Goal: Task Accomplishment & Management: Complete application form

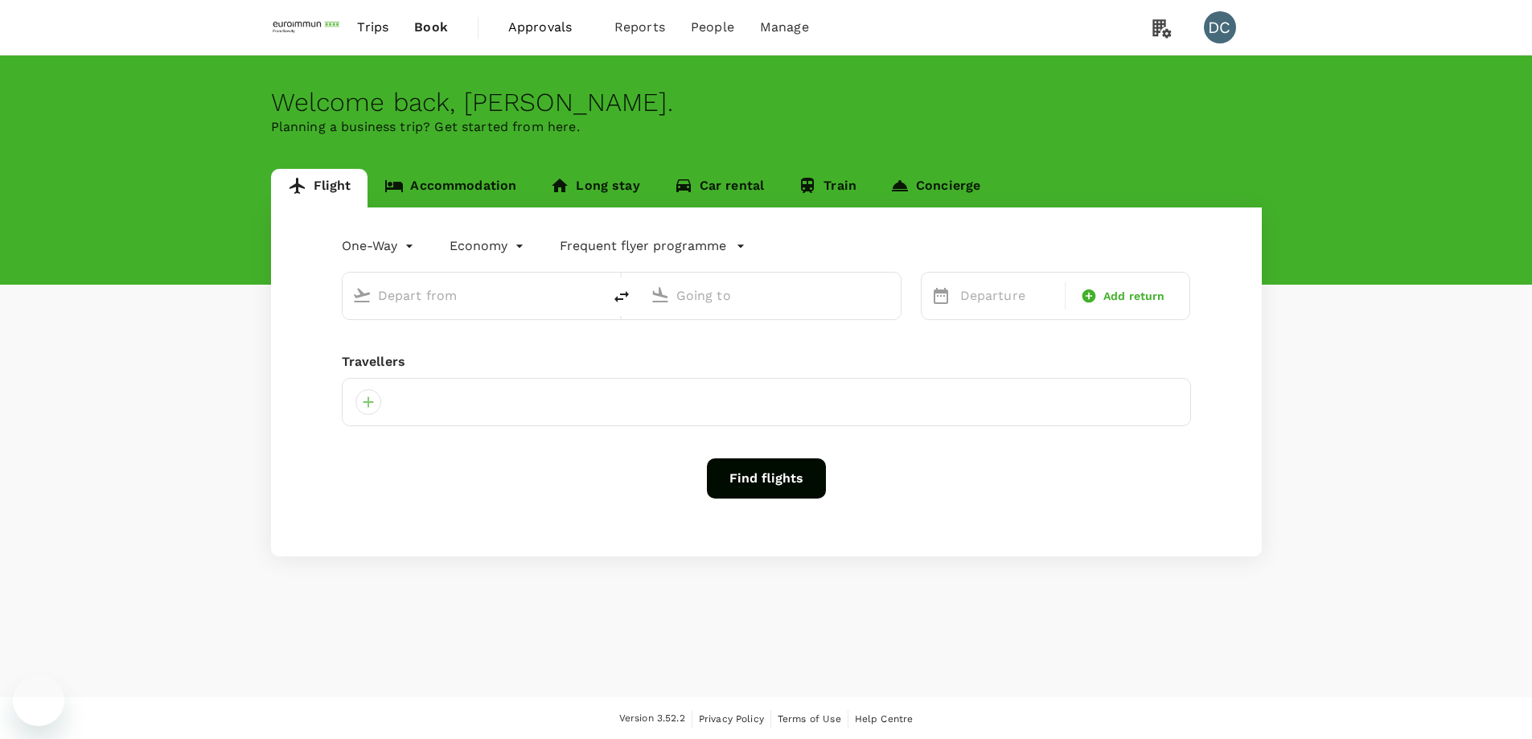
type input "roundtrip"
type input "Hong Kong, Hong Kong (any)"
type input "Singapore Changi (SIN)"
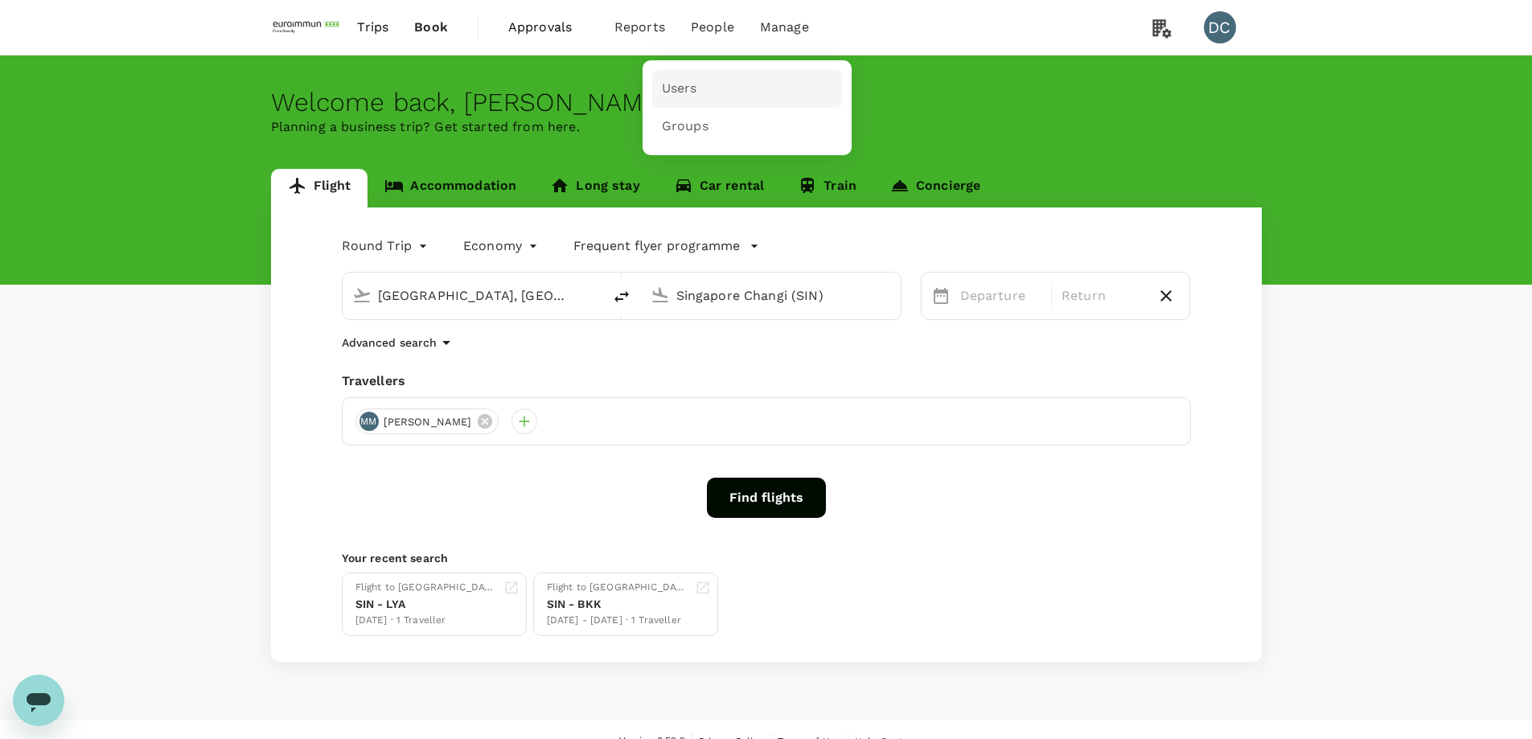
click at [691, 91] on span "Users" at bounding box center [679, 89] width 35 height 19
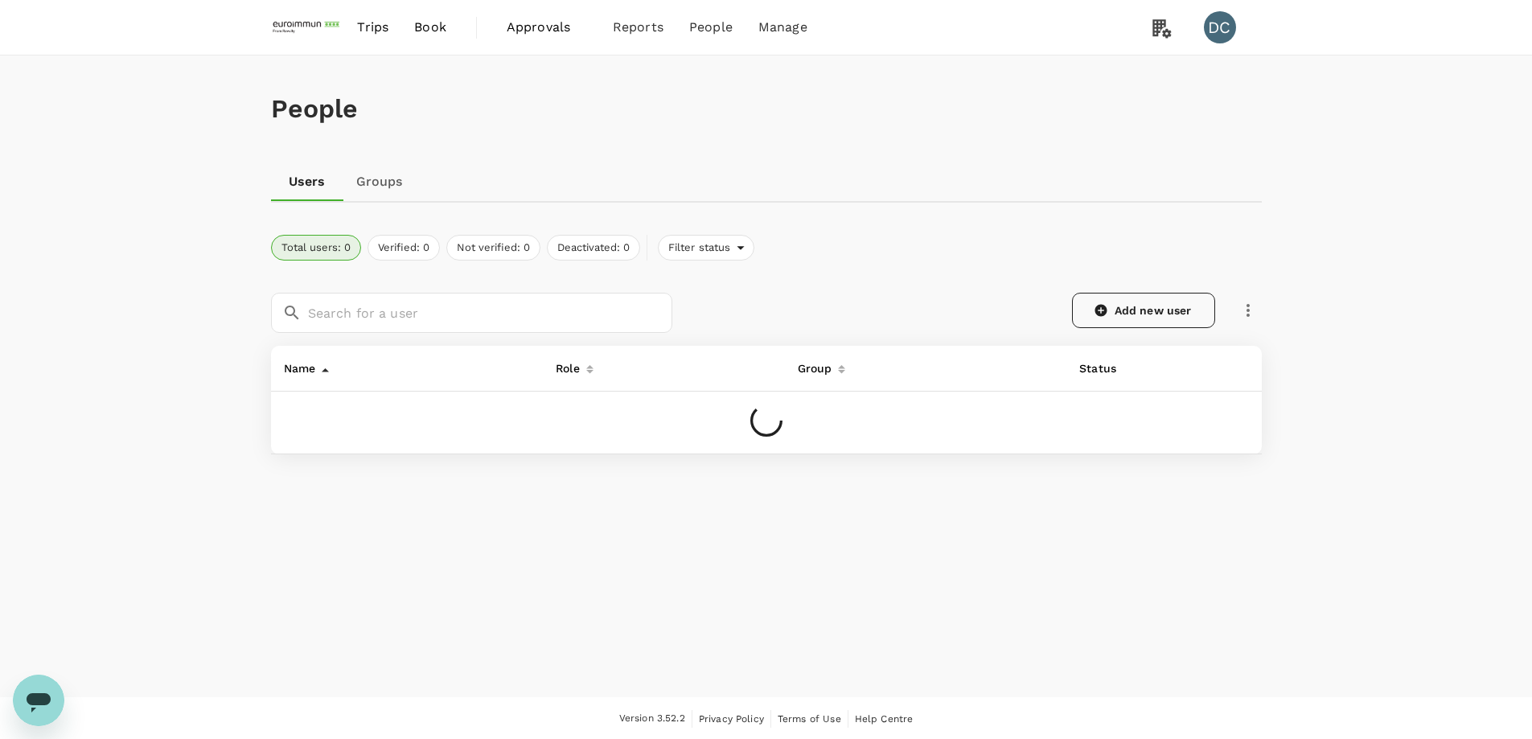
click at [1128, 301] on link "Add new user" at bounding box center [1143, 310] width 143 height 35
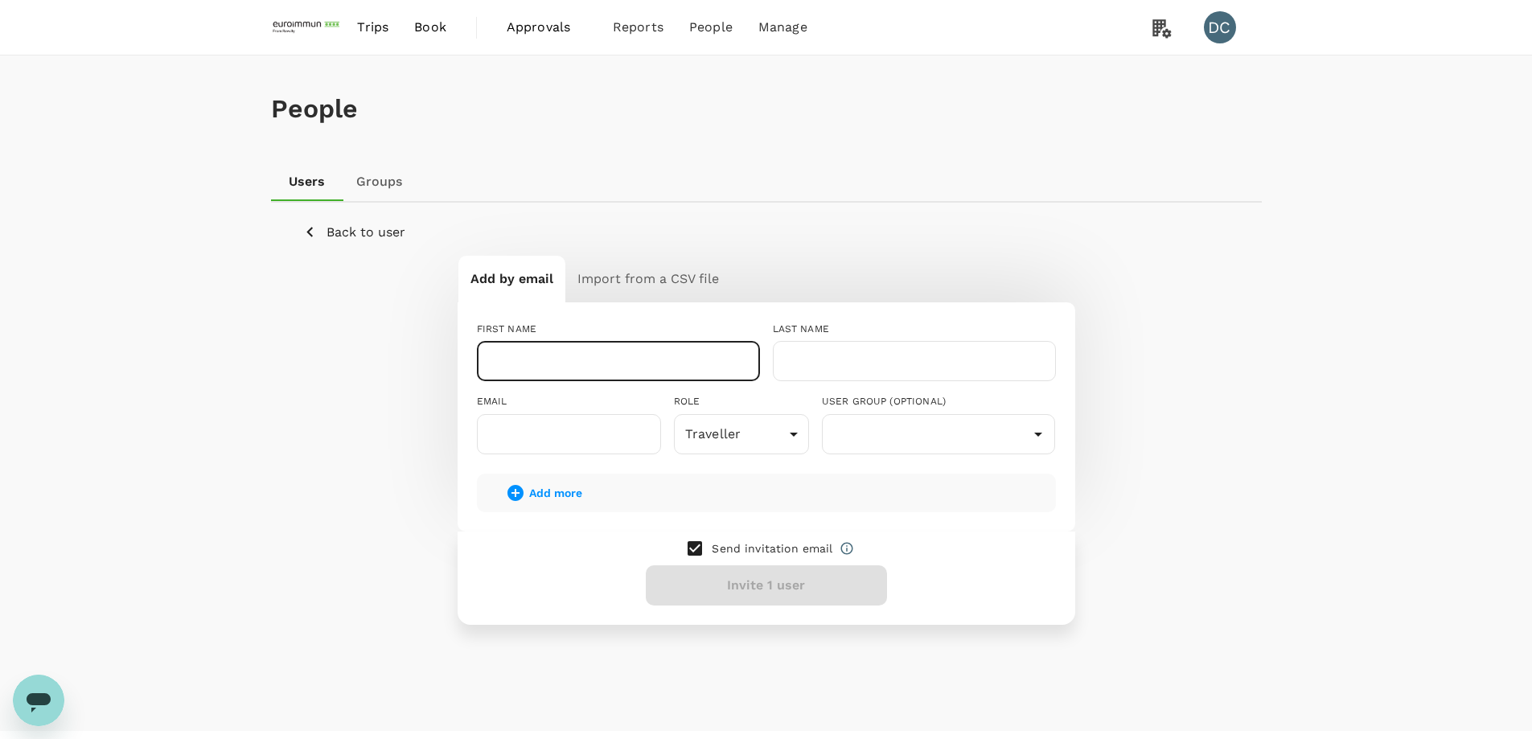
click at [672, 352] on input "text" at bounding box center [618, 361] width 283 height 40
paste input "Wei Jian, Jervin"
type input "Wei Jian, Jervin"
click at [846, 349] on input "text" at bounding box center [914, 361] width 283 height 40
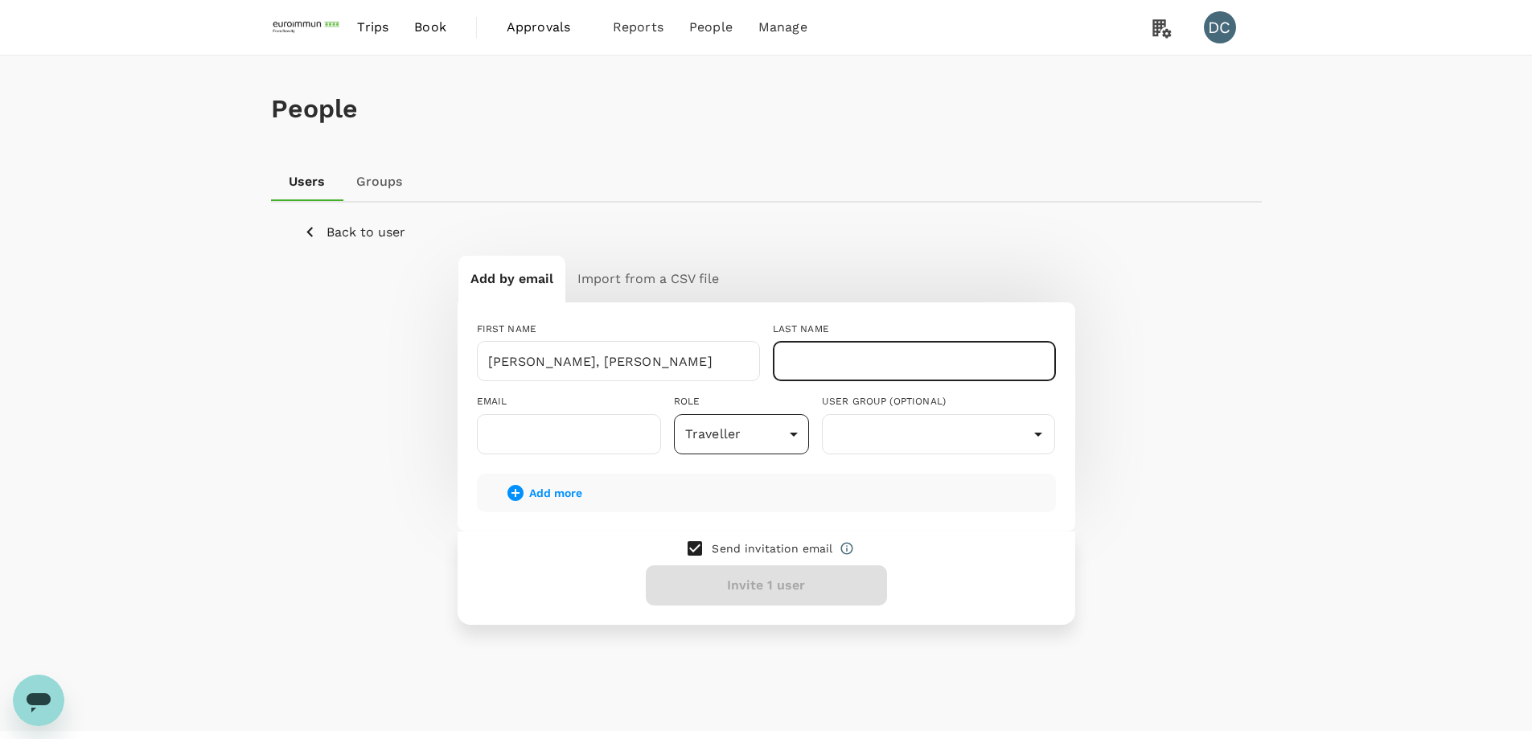
paste input "Tay"
type input "Tay"
click at [581, 434] on input "text" at bounding box center [569, 434] width 184 height 40
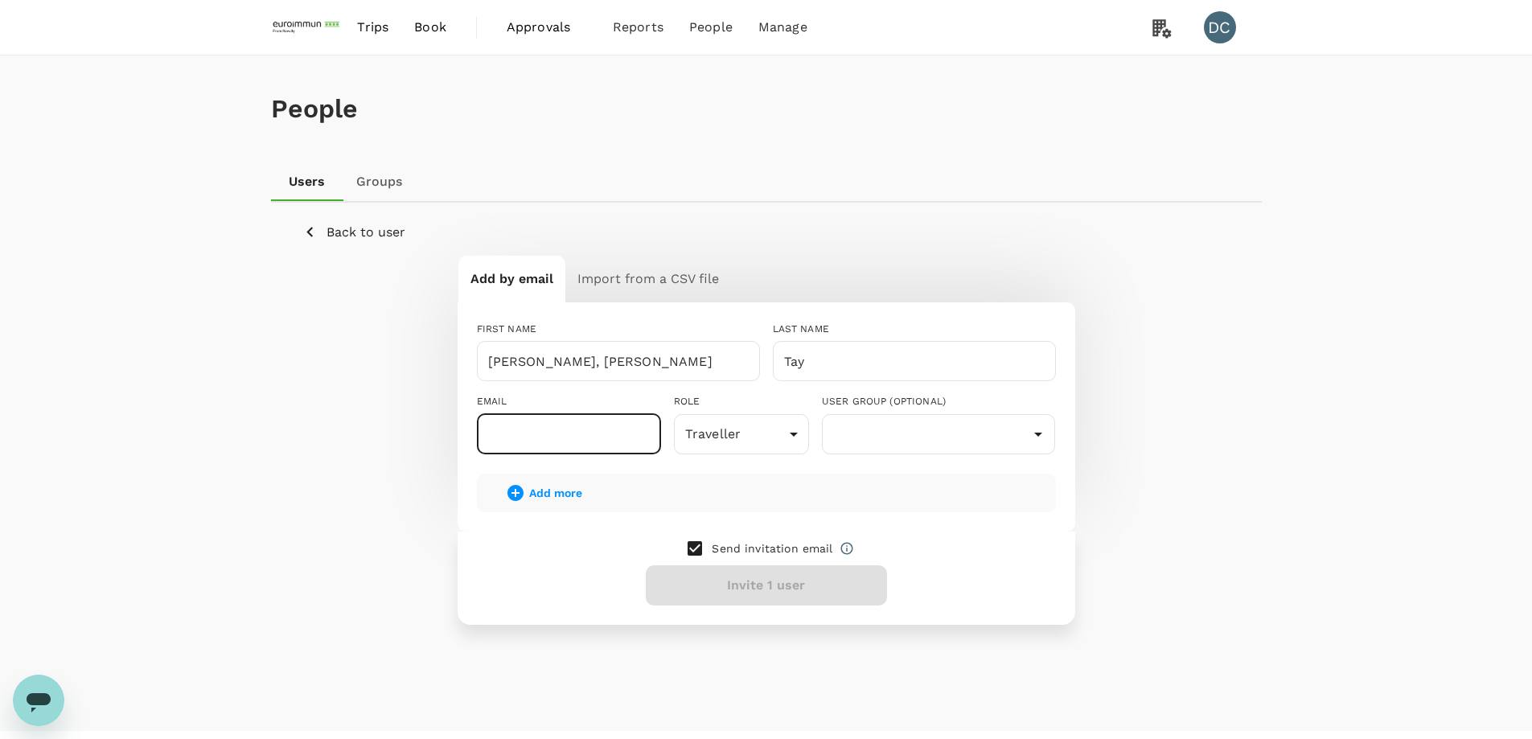
paste input "j.tay@euroimmun.com.sg"
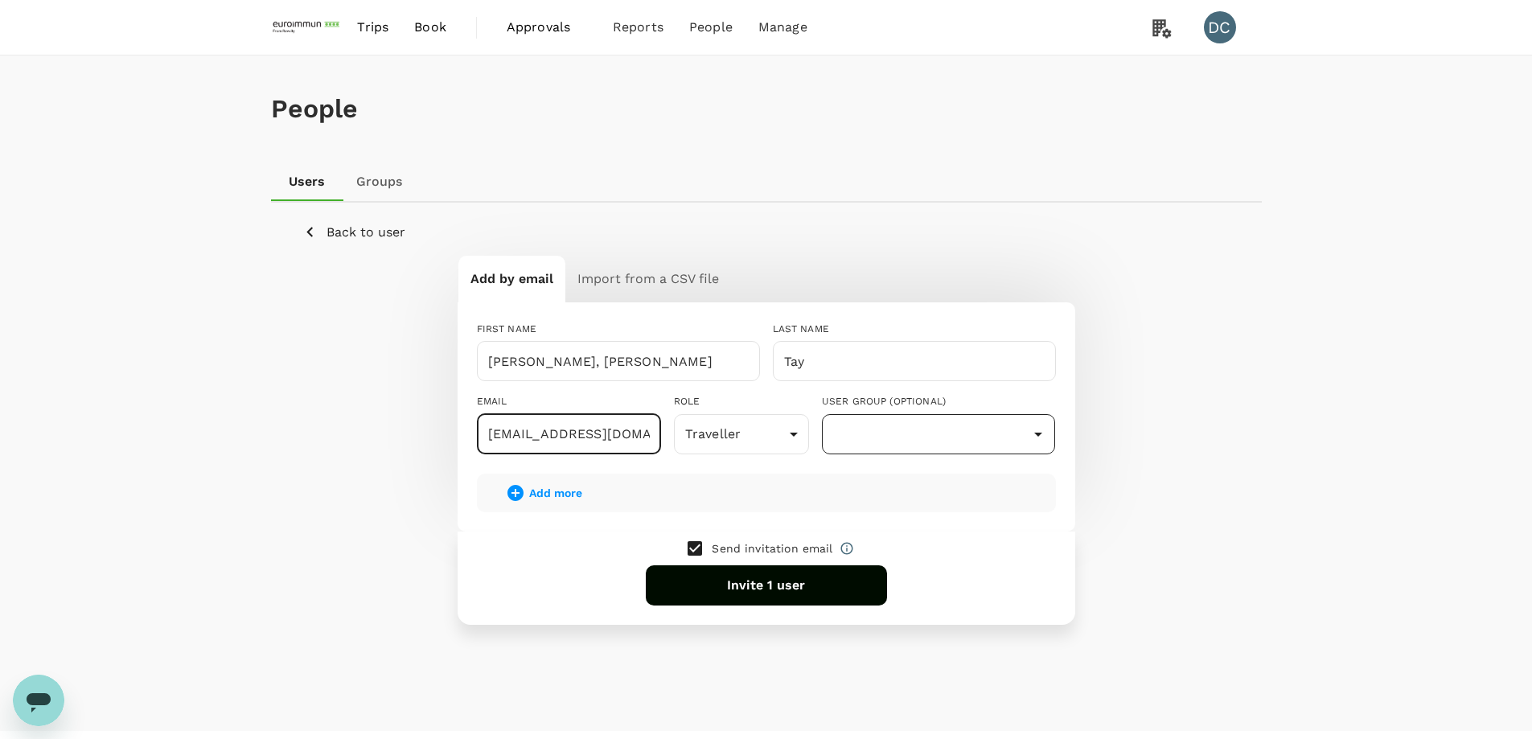
type input "j.tay@euroimmun.com.sg"
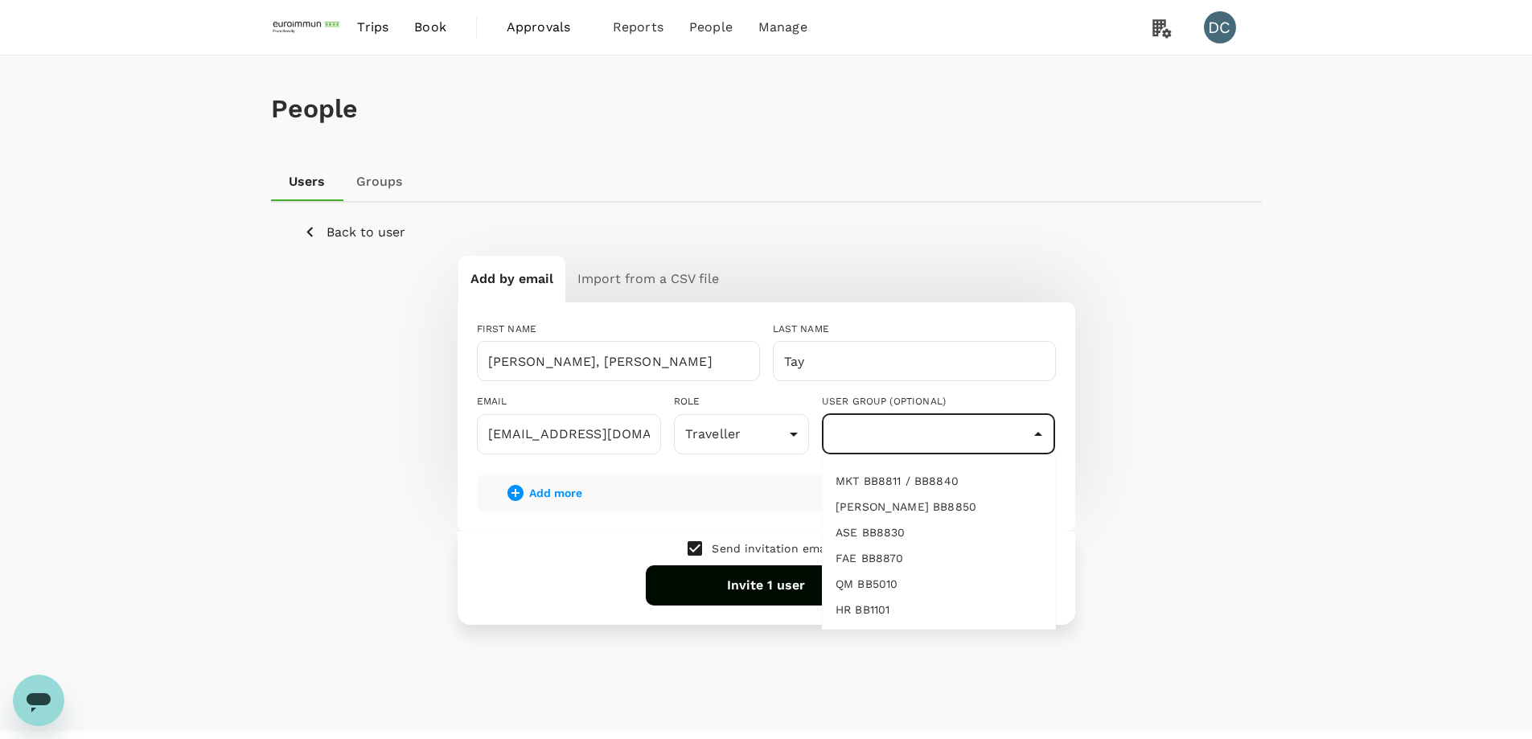
click at [928, 445] on input "text" at bounding box center [939, 434] width 226 height 31
click at [906, 537] on li "ASE BB8830" at bounding box center [939, 533] width 232 height 26
type input "ASE BB8830"
drag, startPoint x: 797, startPoint y: 587, endPoint x: 804, endPoint y: 581, distance: 9.1
click at [804, 581] on button "Invite 1 user" at bounding box center [766, 586] width 241 height 40
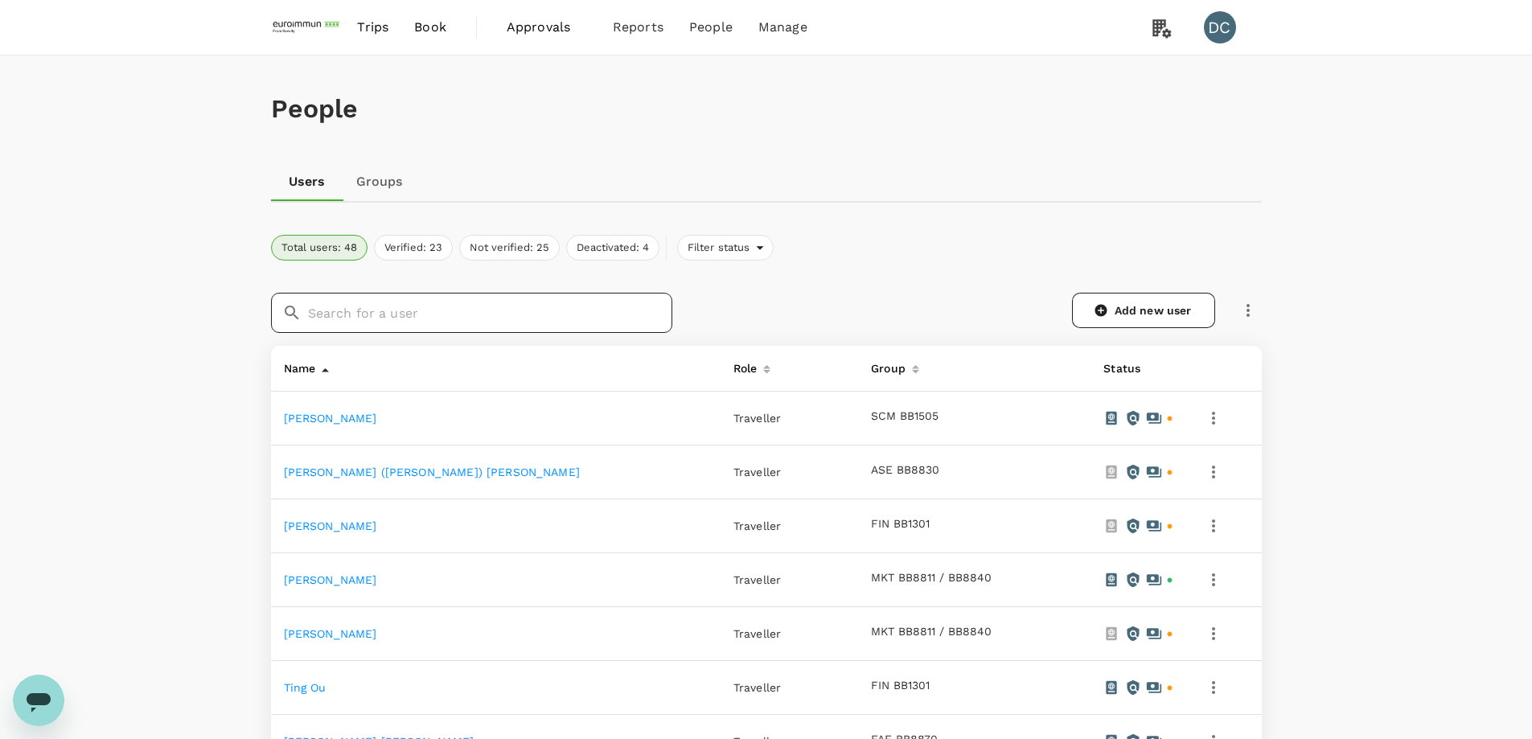
click at [525, 311] on input "text" at bounding box center [490, 313] width 364 height 40
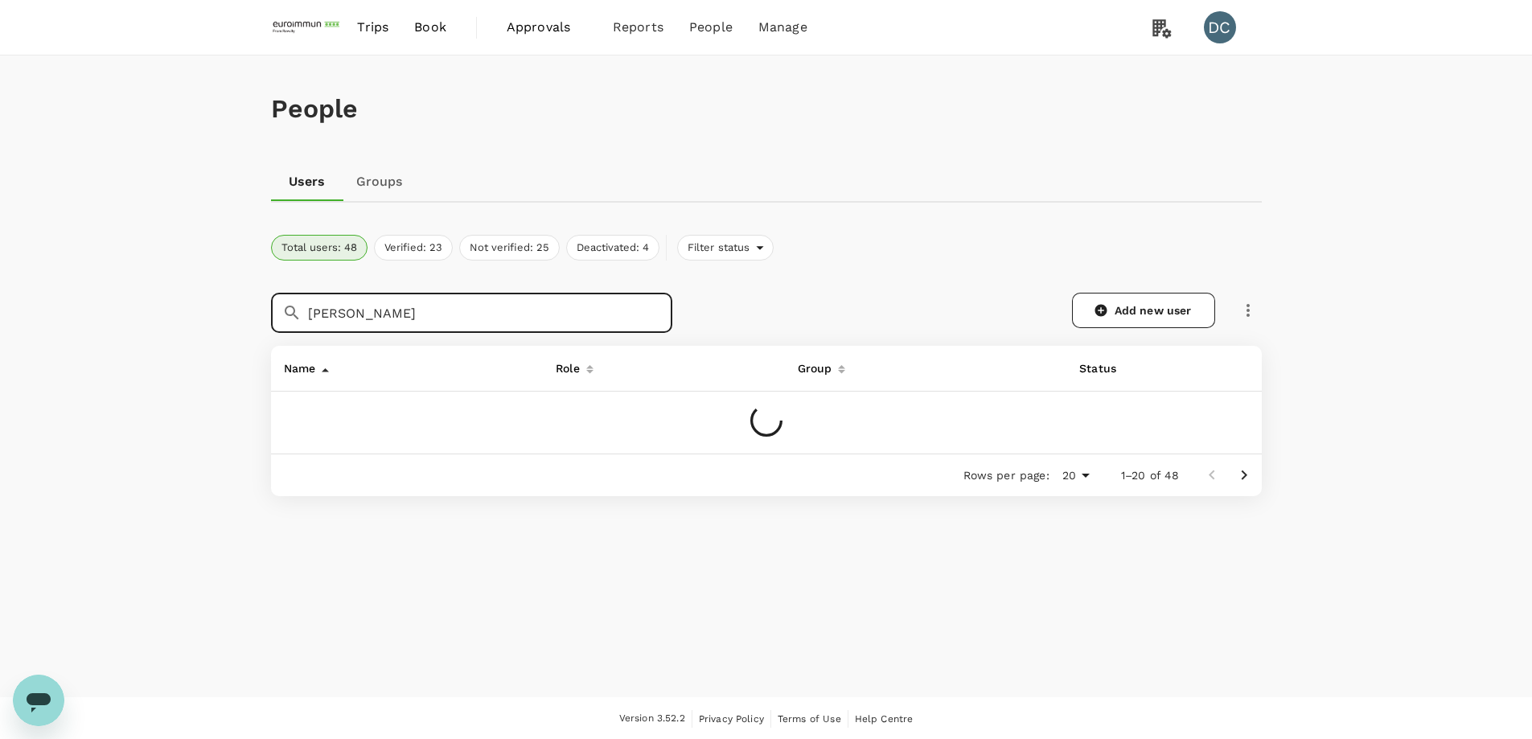
type input "[PERSON_NAME]"
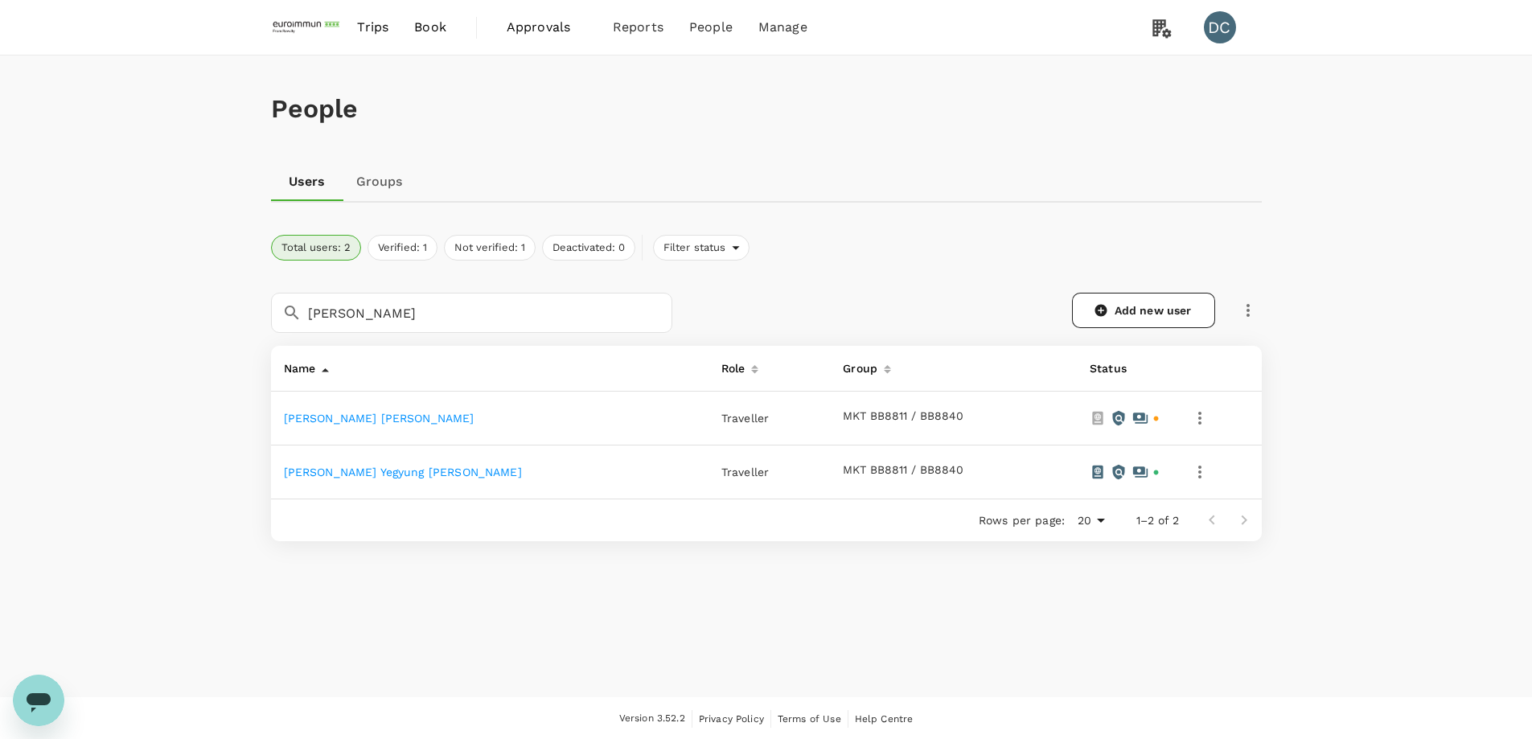
click at [375, 418] on link "[PERSON_NAME] [PERSON_NAME]" at bounding box center [379, 418] width 191 height 13
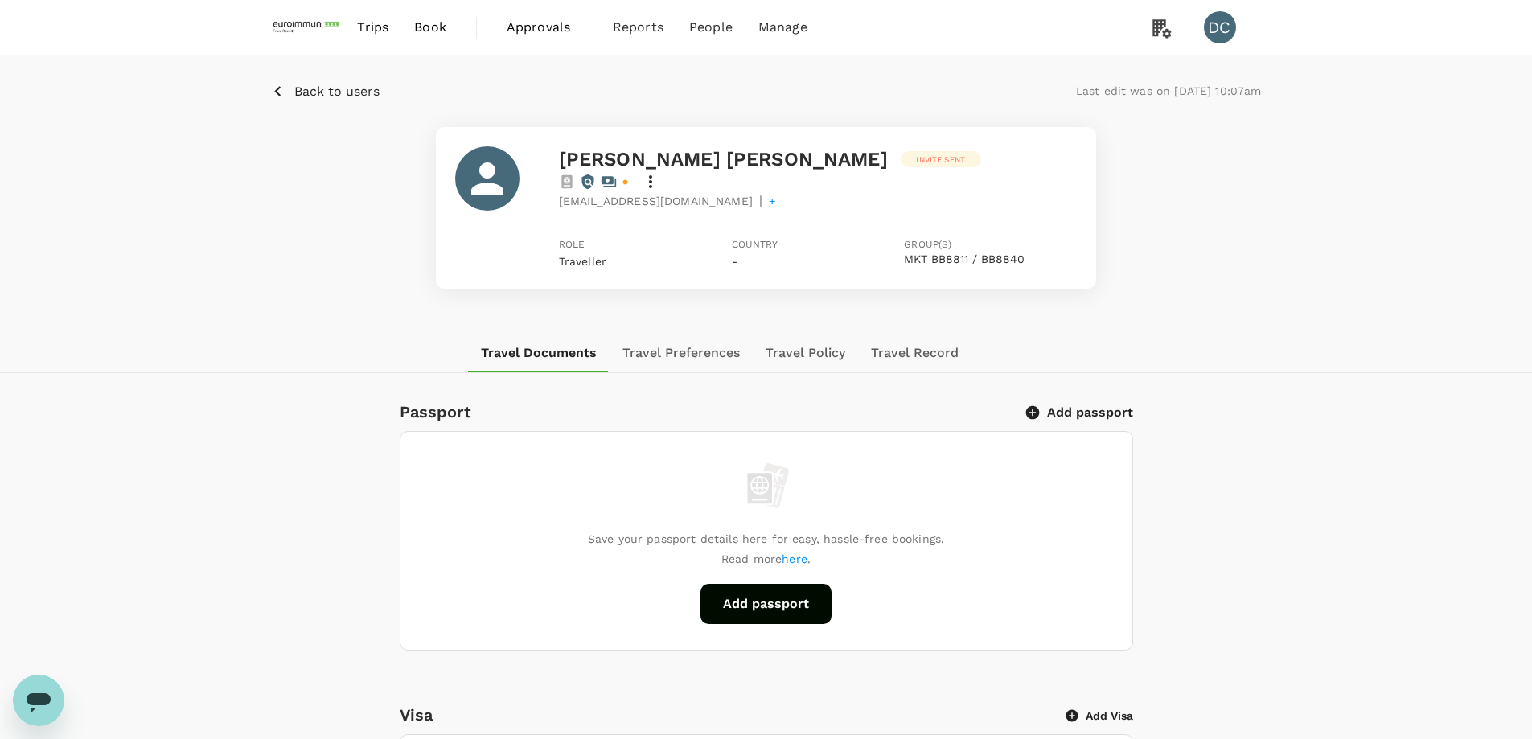
click at [289, 93] on button "Back to users" at bounding box center [325, 91] width 109 height 20
